Goal: Task Accomplishment & Management: Use online tool/utility

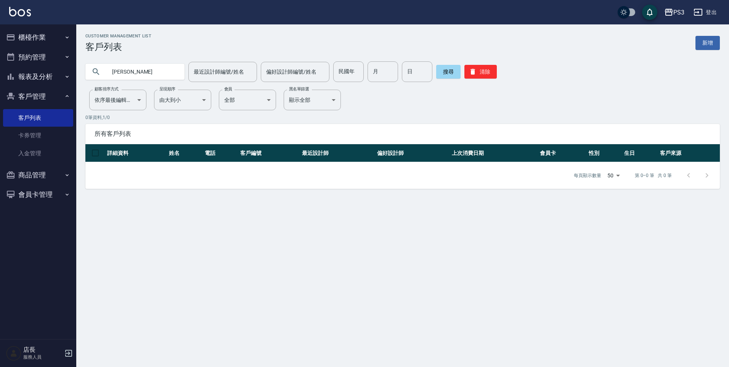
click at [19, 40] on button "櫃檯作業" at bounding box center [38, 37] width 70 height 20
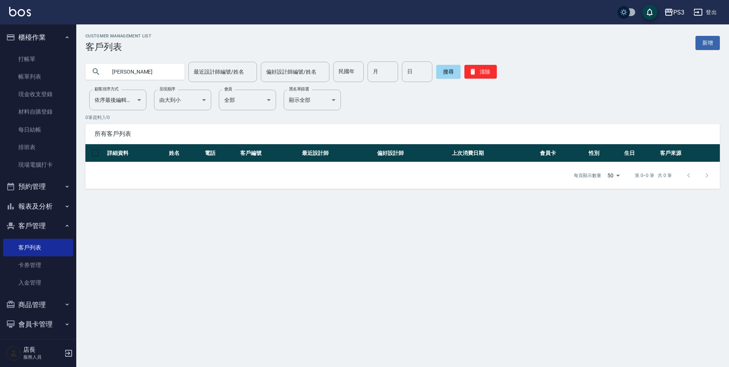
click at [30, 38] on button "櫃檯作業" at bounding box center [38, 37] width 70 height 20
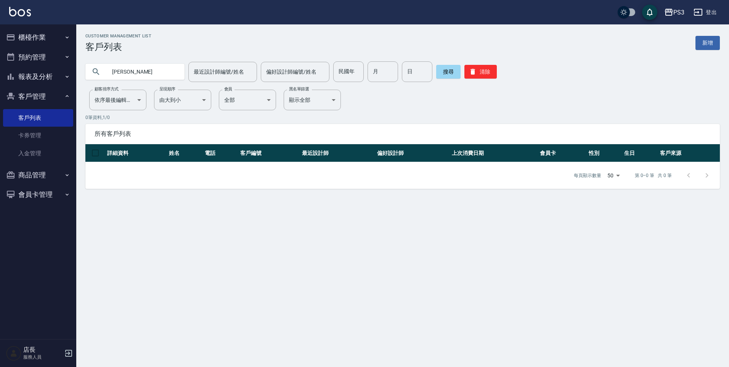
click at [124, 81] on input "[PERSON_NAME]" at bounding box center [143, 71] width 72 height 21
drag, startPoint x: 138, startPoint y: 70, endPoint x: 98, endPoint y: 69, distance: 39.3
click at [98, 69] on div "[PERSON_NAME]" at bounding box center [134, 72] width 99 height 16
type input "0911015121"
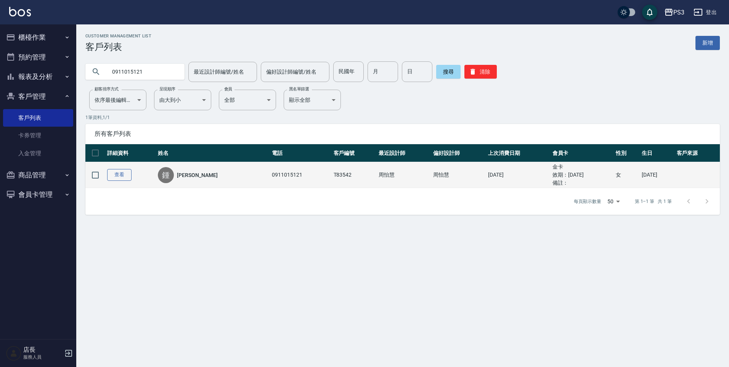
click at [123, 178] on link "查看" at bounding box center [119, 175] width 24 height 12
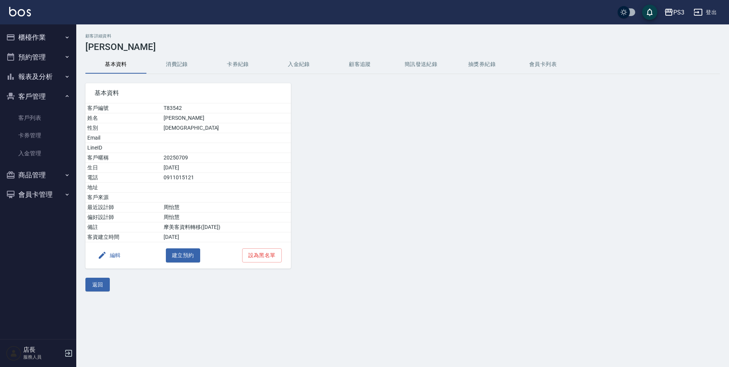
click at [187, 61] on button "消費記錄" at bounding box center [176, 64] width 61 height 18
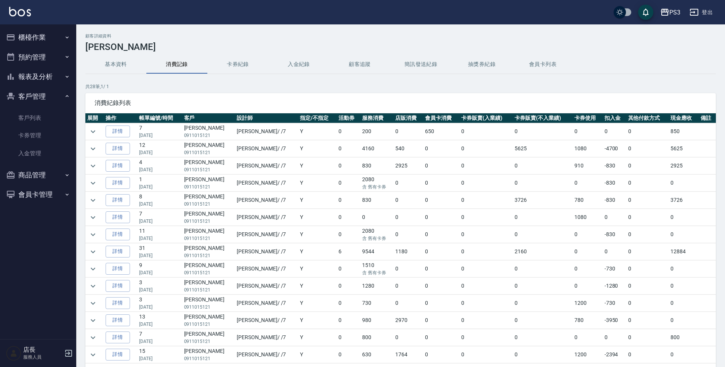
click at [84, 127] on div "顧客詳細資料 [PERSON_NAME] 基本資料 消費記錄 卡券紀錄 入金紀錄 顧客追蹤 簡訊發送紀錄 抽獎券紀錄 會員卡列表 共 28 筆, 1 / 1 …" at bounding box center [400, 222] width 649 height 376
click at [89, 126] on td at bounding box center [94, 131] width 18 height 17
drag, startPoint x: 96, startPoint y: 135, endPoint x: 95, endPoint y: 142, distance: 7.3
click at [97, 135] on icon "expand row" at bounding box center [92, 131] width 9 height 9
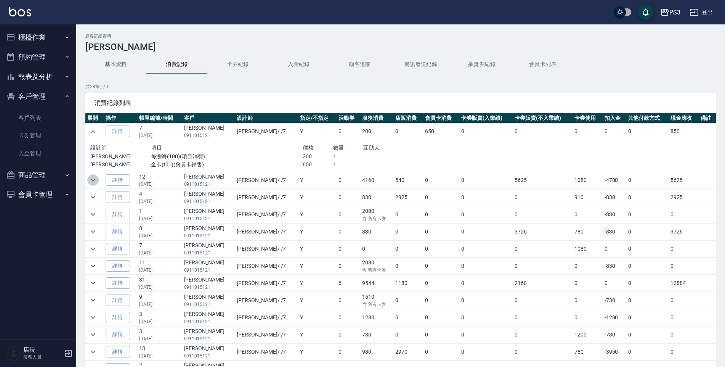
click at [95, 179] on icon "expand row" at bounding box center [93, 180] width 5 height 3
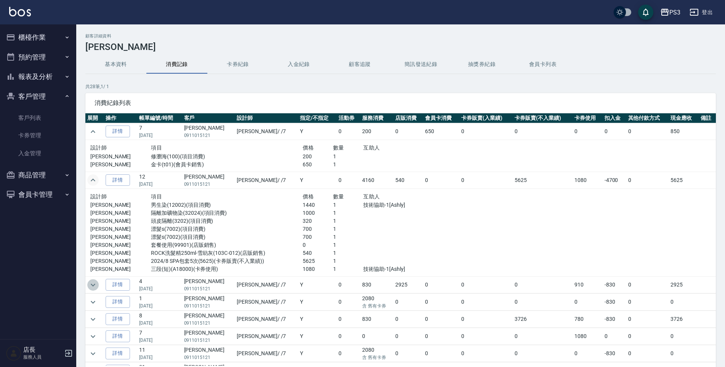
click at [95, 287] on icon "expand row" at bounding box center [92, 284] width 9 height 9
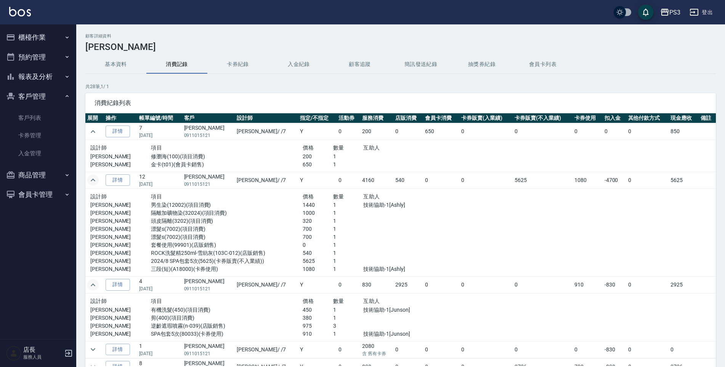
scroll to position [38, 0]
